Goal: Check status: Check status

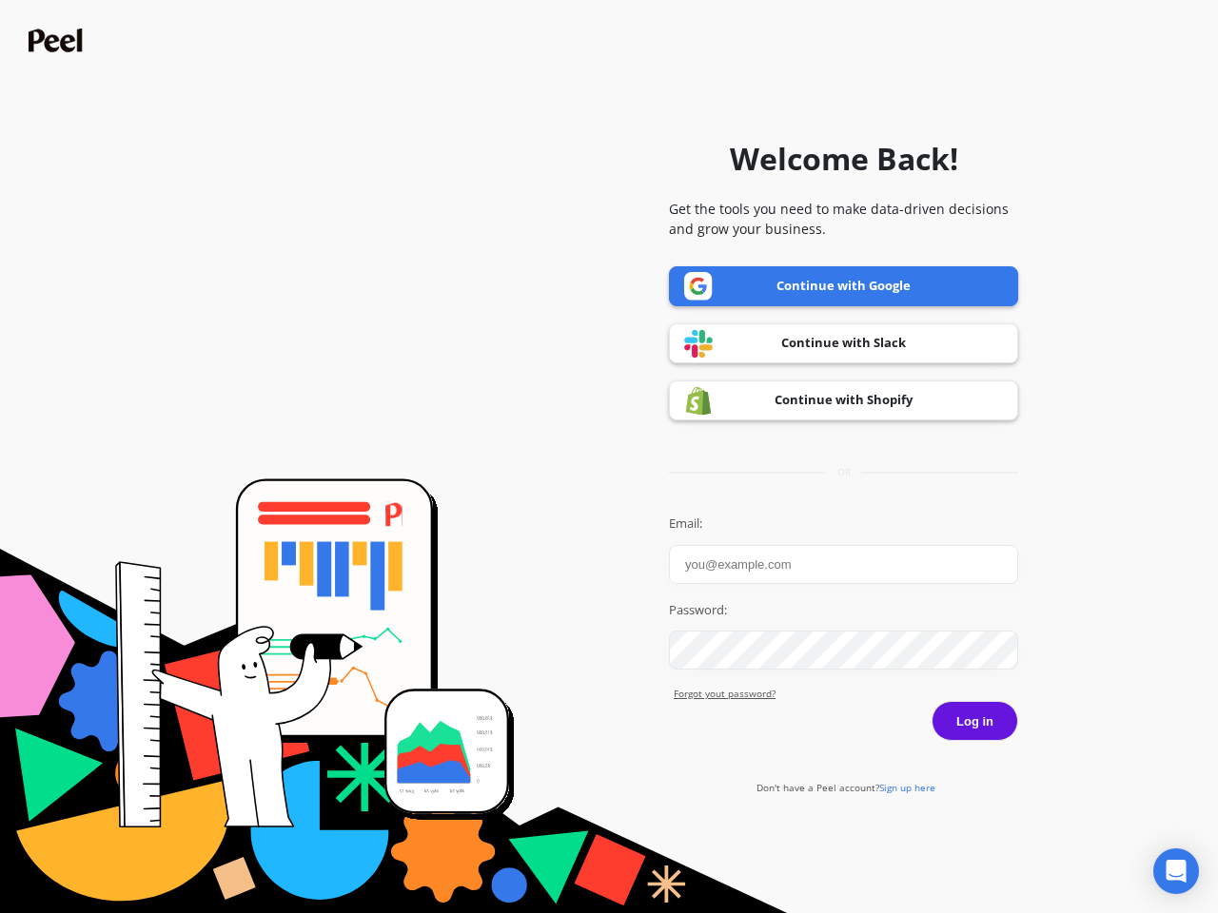
click at [1176, 871] on icon "Open Intercom Messenger" at bounding box center [1176, 871] width 20 height 23
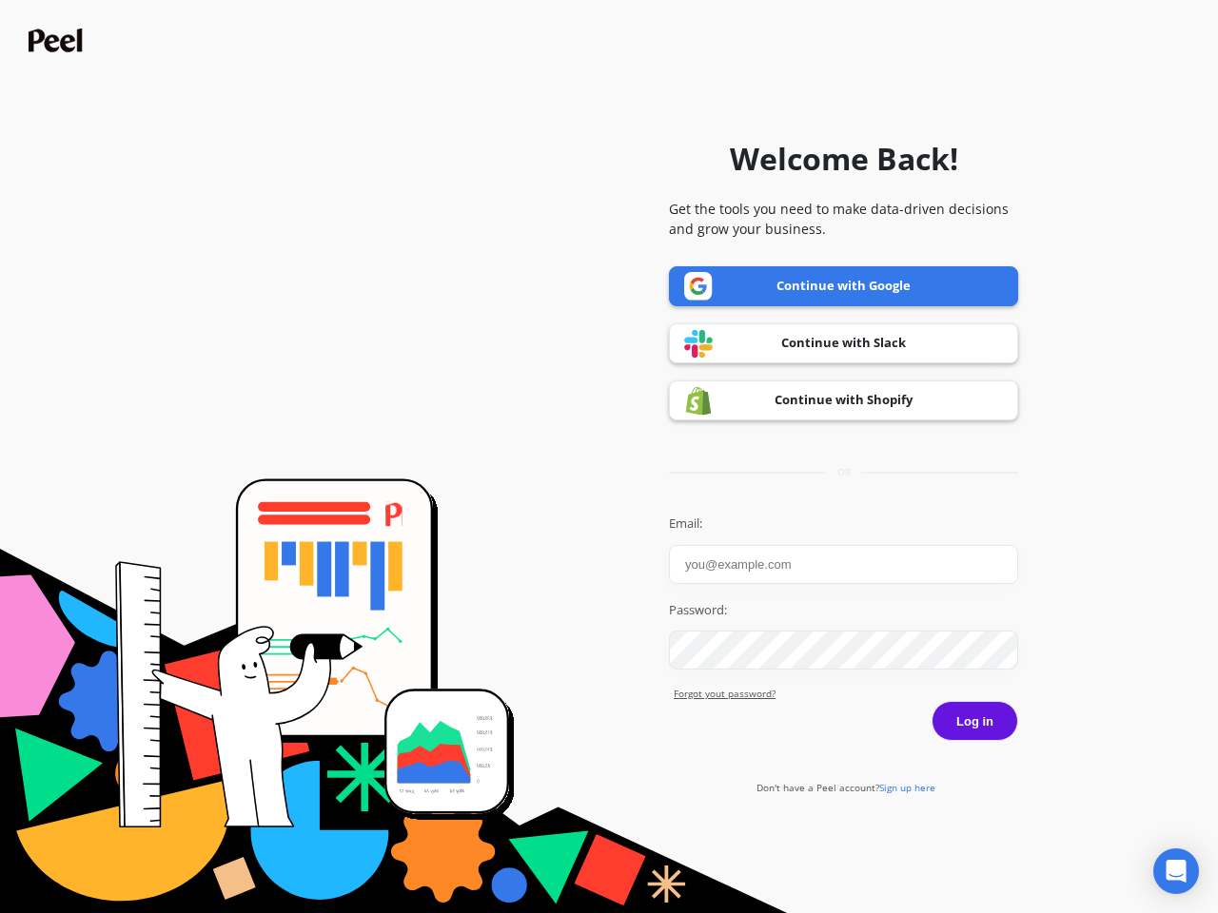
click at [1176, 871] on icon "Open Intercom Messenger" at bounding box center [1176, 871] width 20 height 23
